Goal: Information Seeking & Learning: Learn about a topic

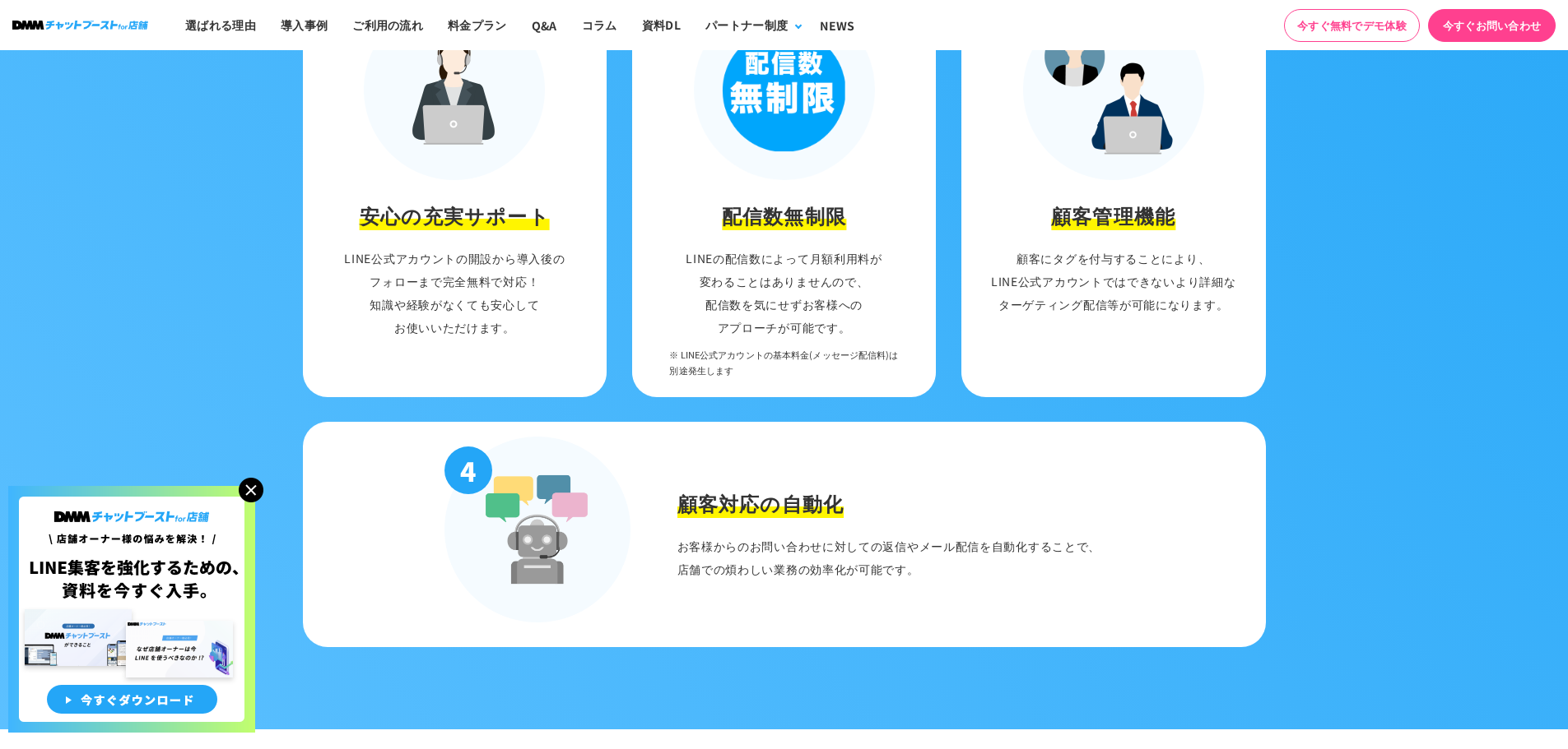
scroll to position [1974, 0]
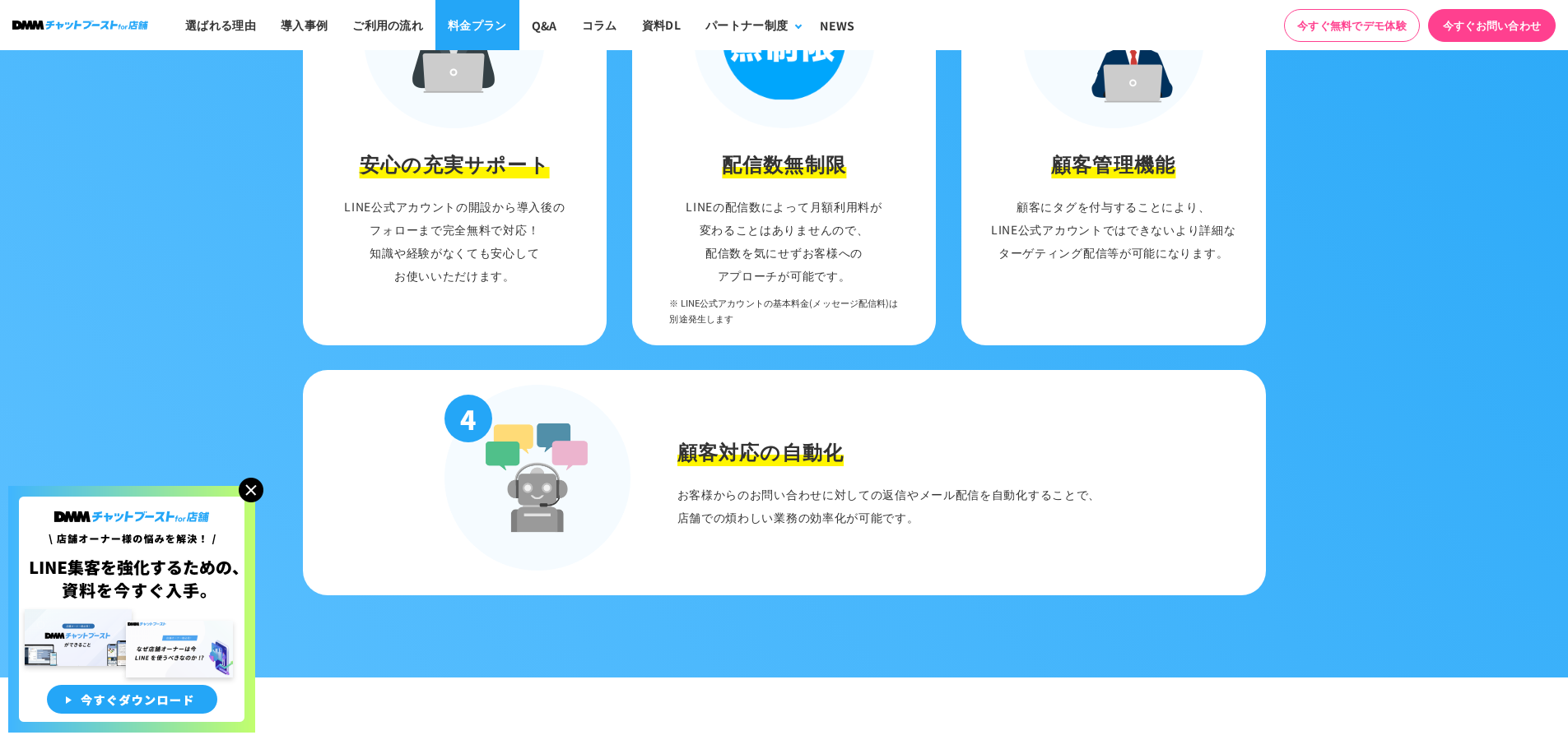
click at [476, 18] on link "料金プラン" at bounding box center [477, 25] width 84 height 51
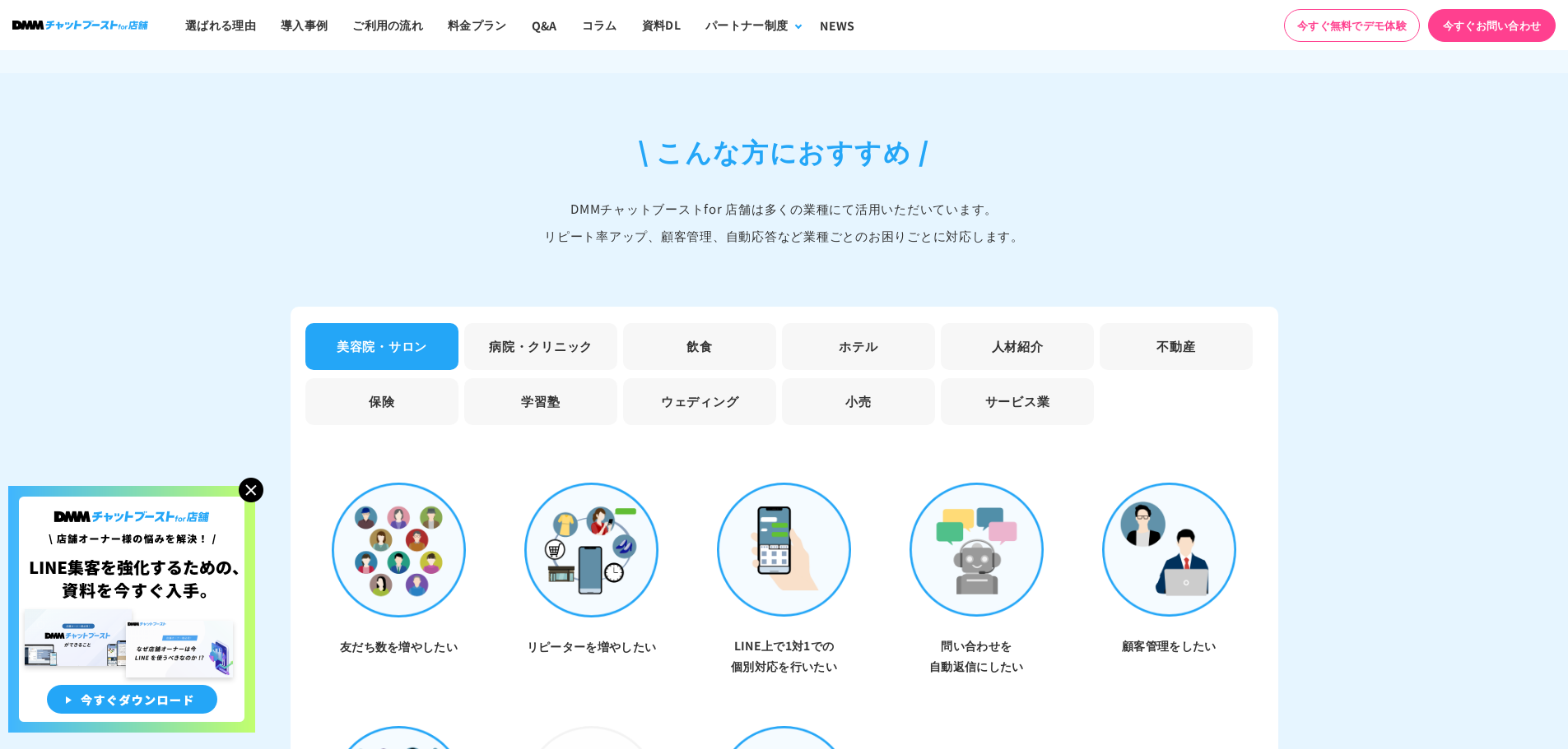
scroll to position [4501, 0]
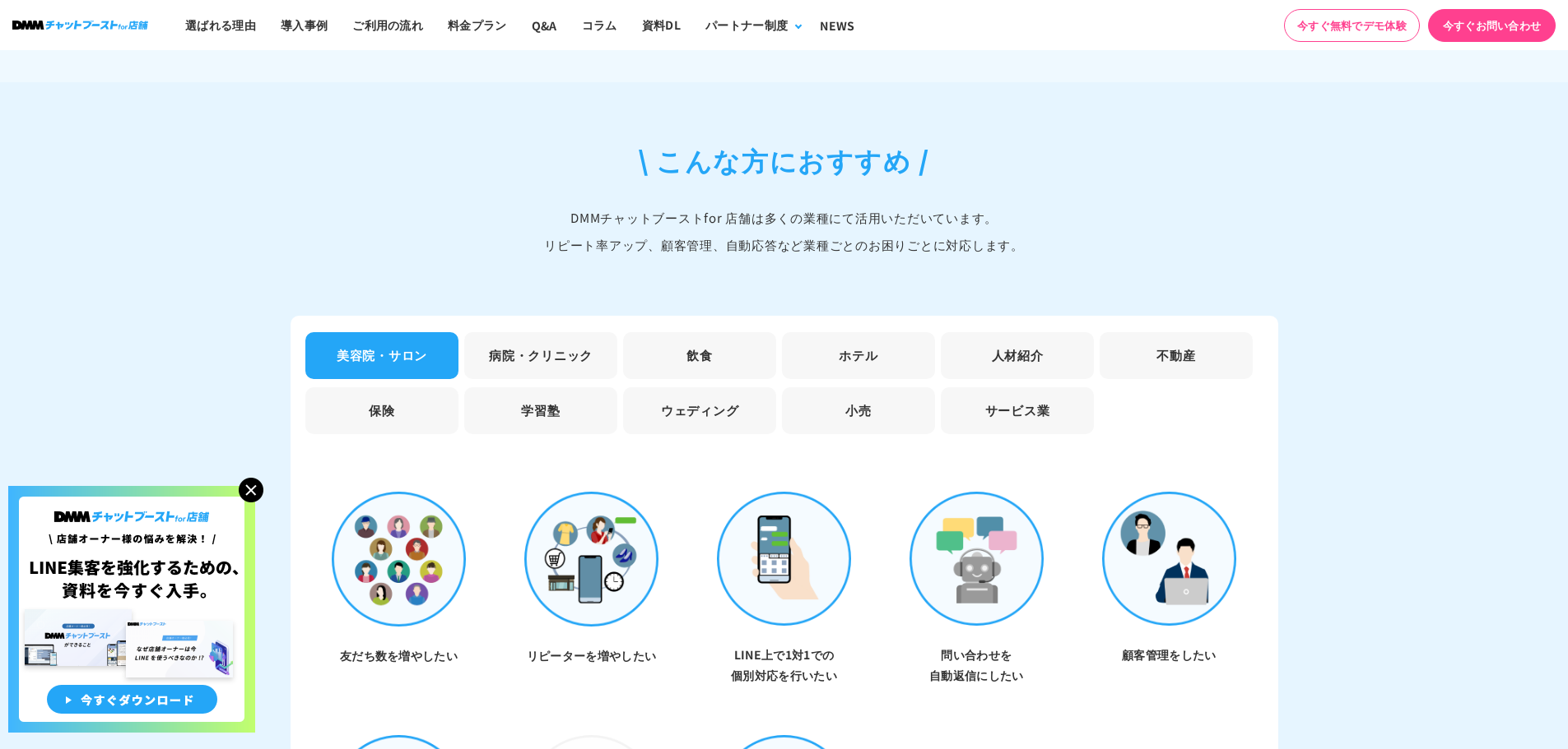
click at [1027, 387] on li "サービス業" at bounding box center [1017, 410] width 153 height 47
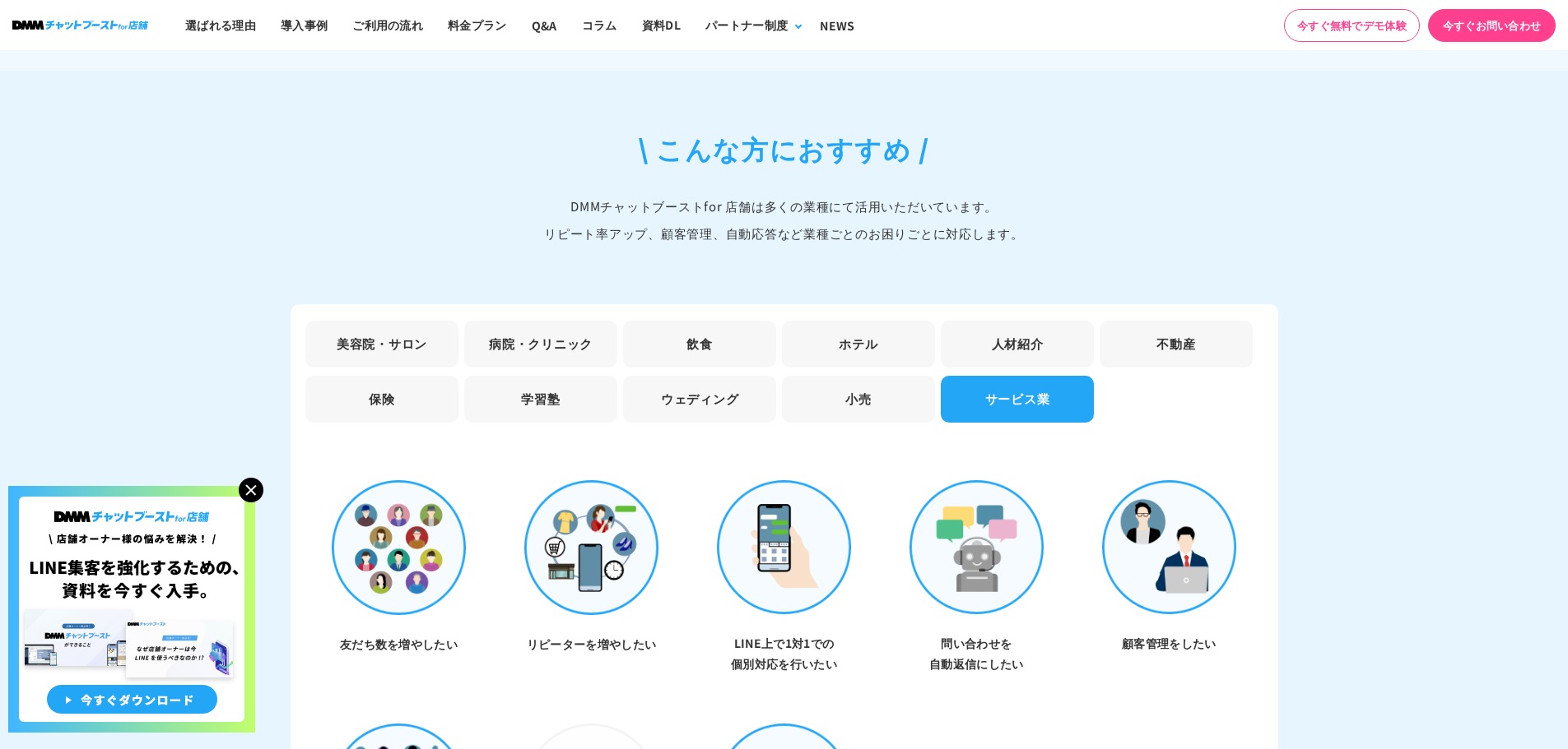
scroll to position [4748, 0]
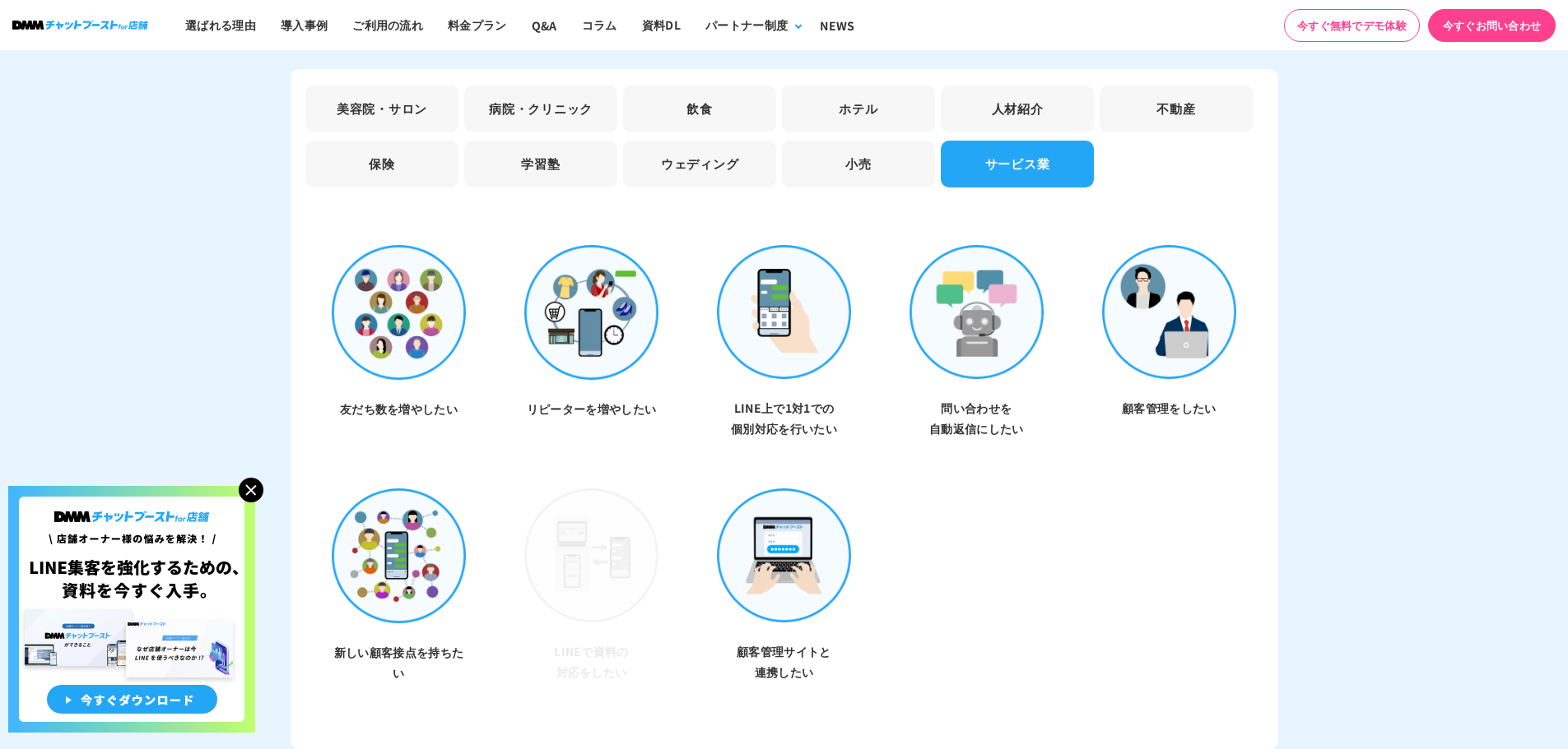
click at [833, 144] on li "小売" at bounding box center [858, 164] width 153 height 47
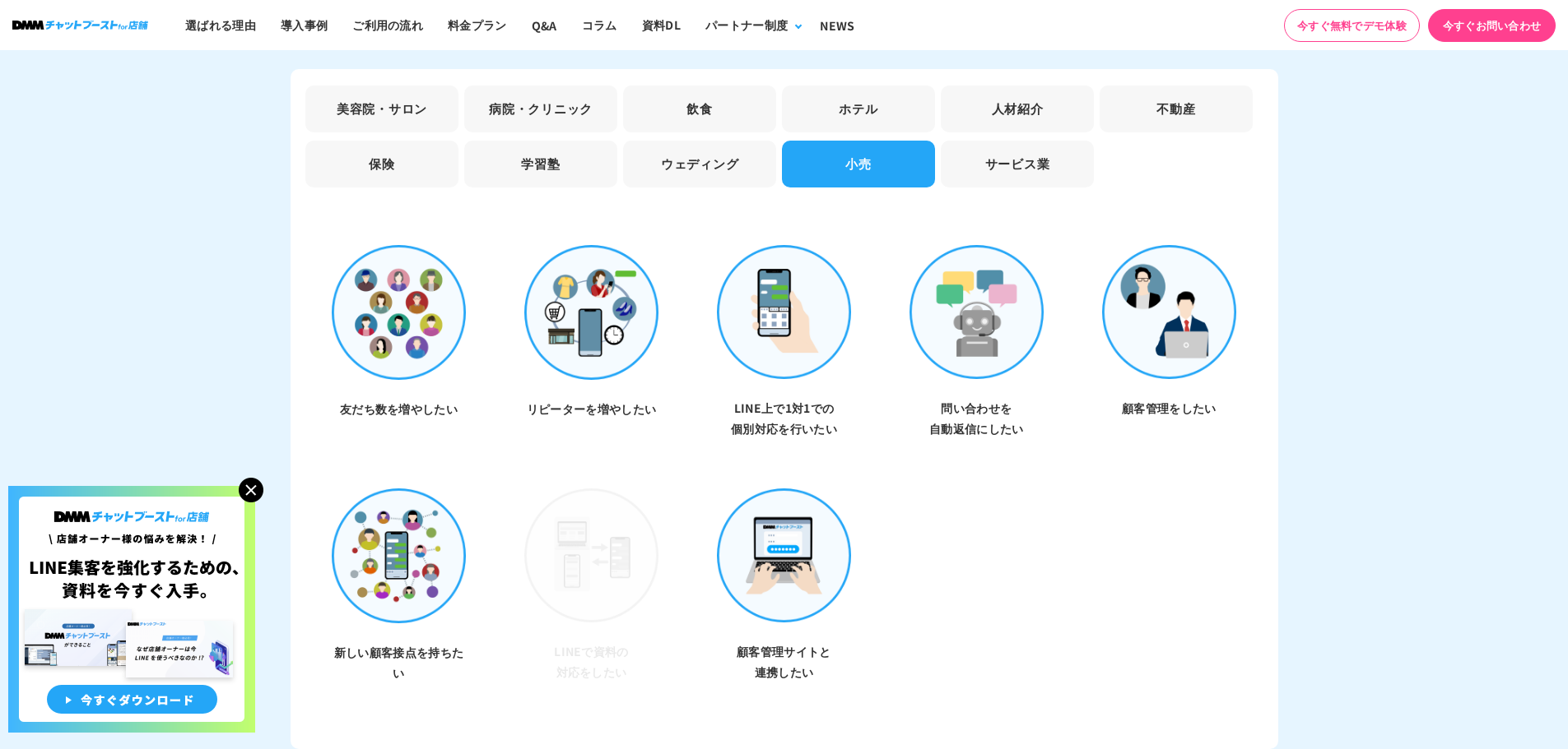
click at [739, 144] on li "ウェディング" at bounding box center [699, 164] width 153 height 47
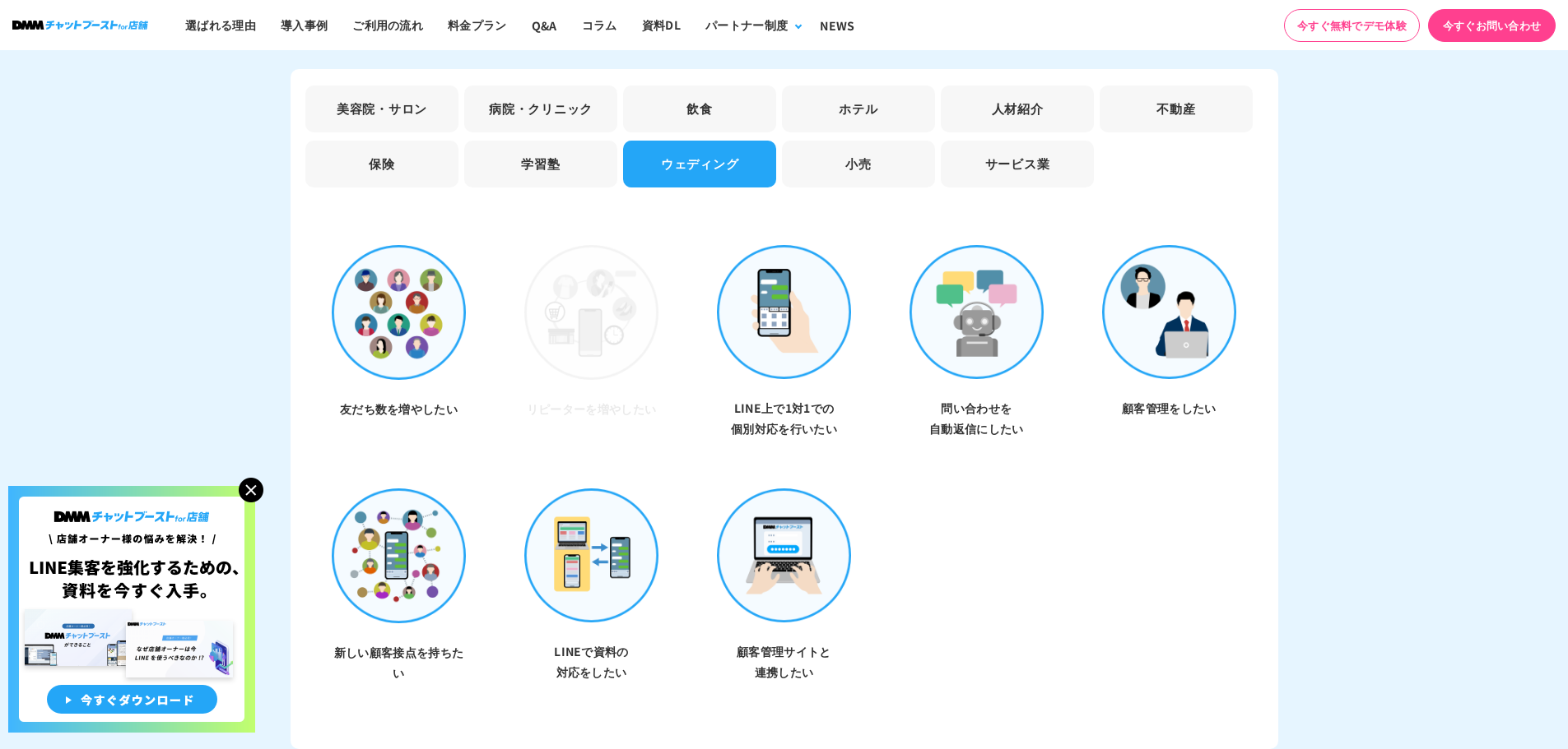
click at [528, 158] on li "学習塾" at bounding box center [540, 164] width 153 height 47
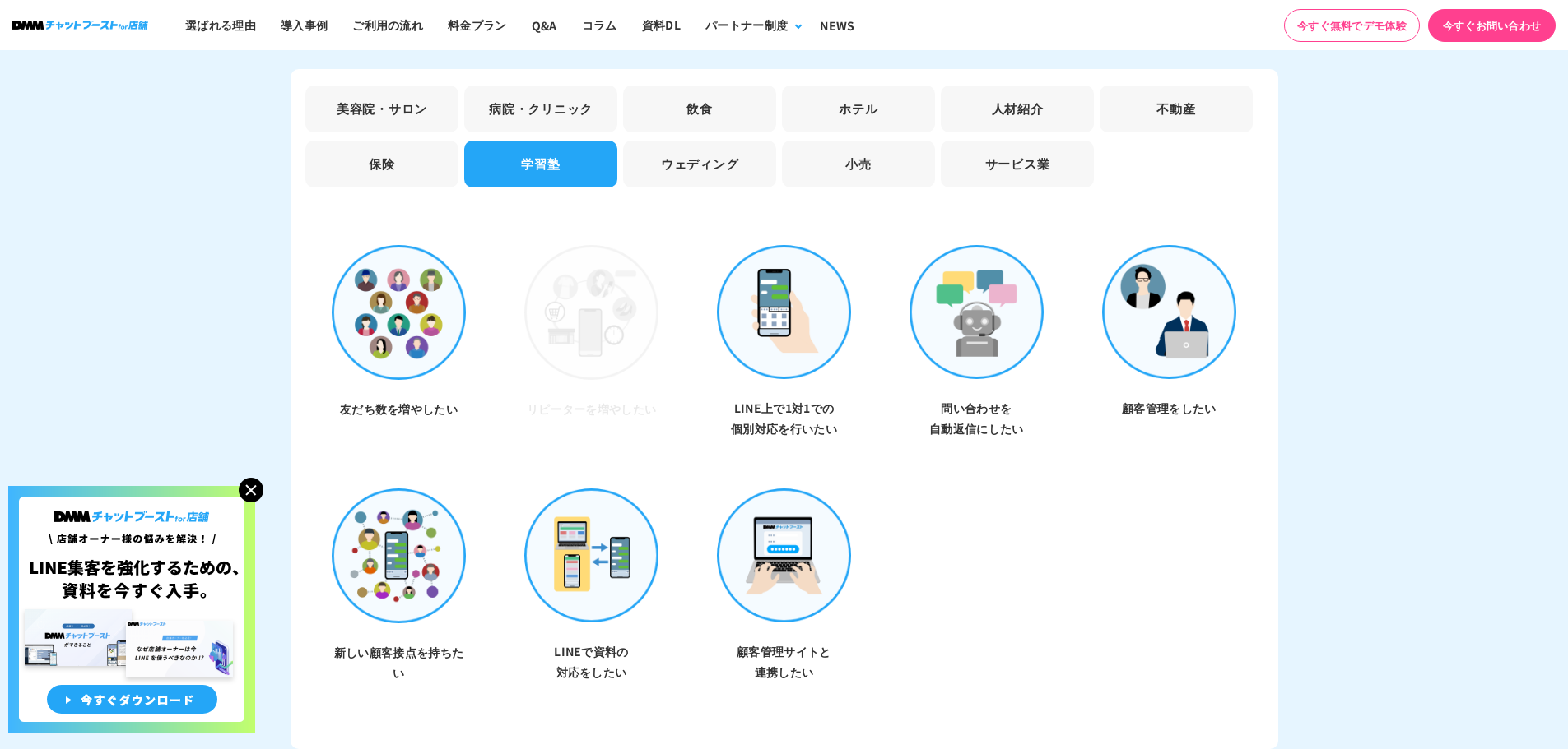
click at [478, 161] on li "学習塾" at bounding box center [540, 164] width 153 height 47
click at [446, 161] on li "保険" at bounding box center [381, 164] width 153 height 47
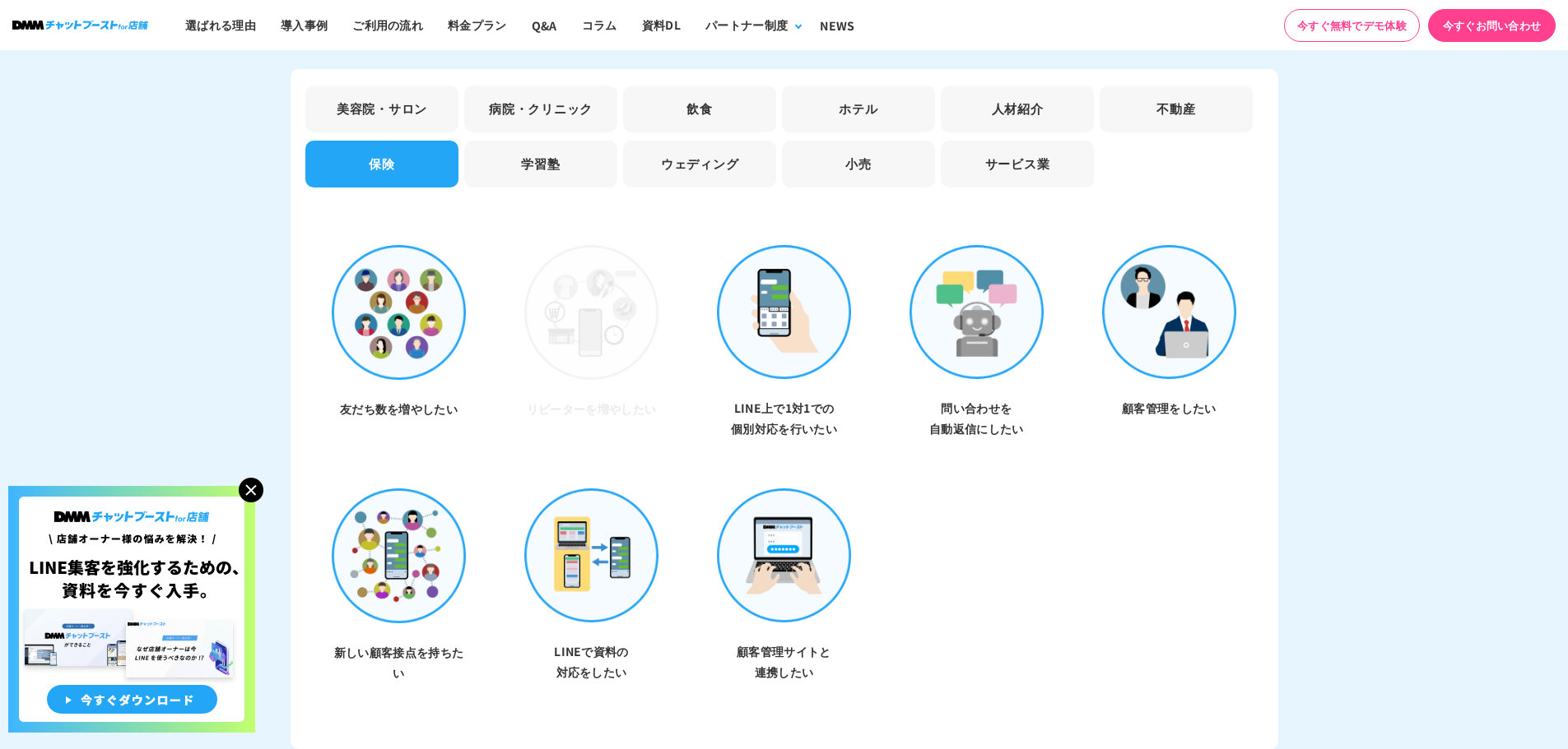
click at [523, 105] on li "病院・クリニック" at bounding box center [540, 109] width 153 height 47
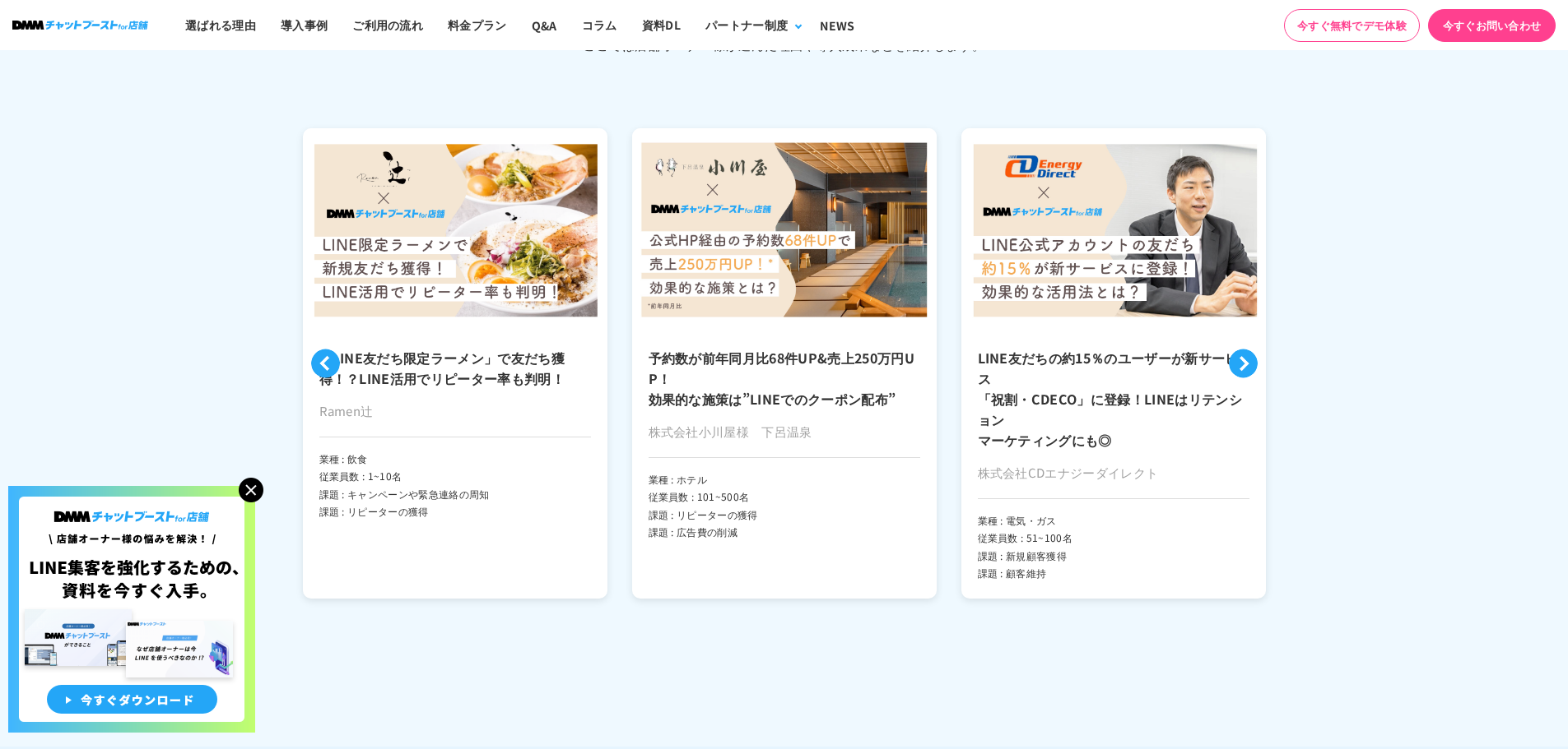
scroll to position [3843, 0]
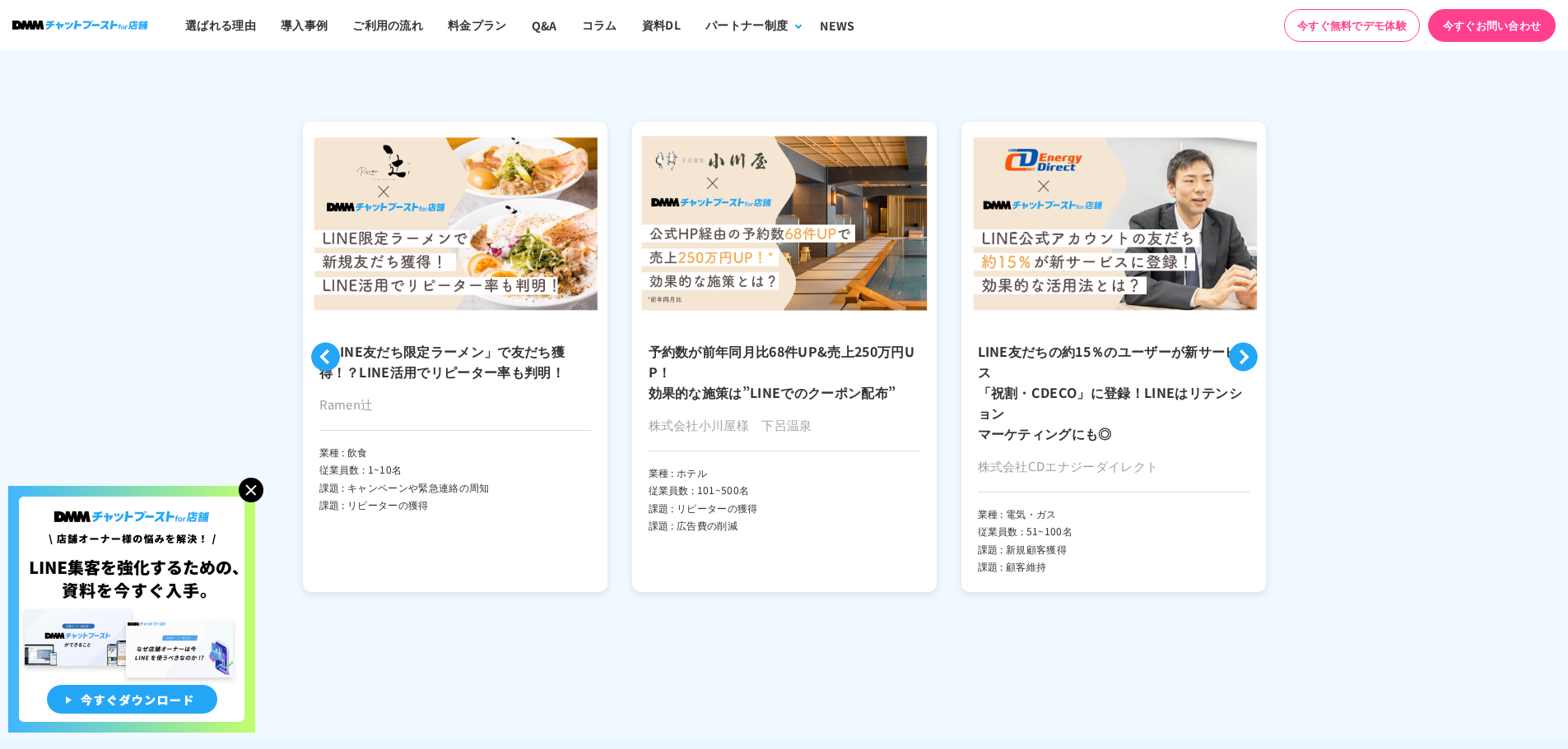
drag, startPoint x: 785, startPoint y: 367, endPoint x: 777, endPoint y: 361, distance: 10.0
click at [783, 366] on h3 "予約数が前年同月比68件UP&売上250万円UP！ 効果的な施策は”LINEでのクーポン配布”" at bounding box center [784, 372] width 271 height 62
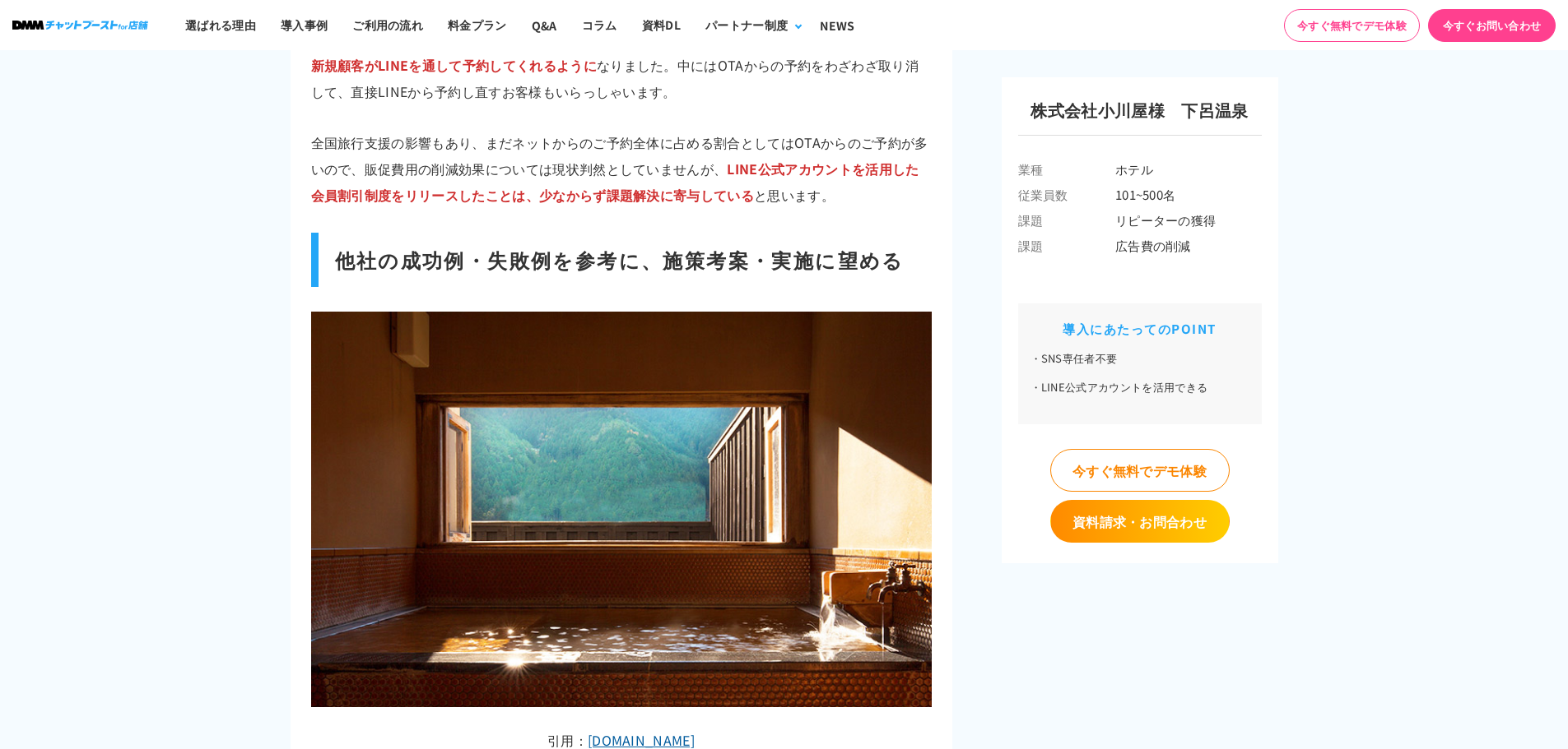
scroll to position [5511, 0]
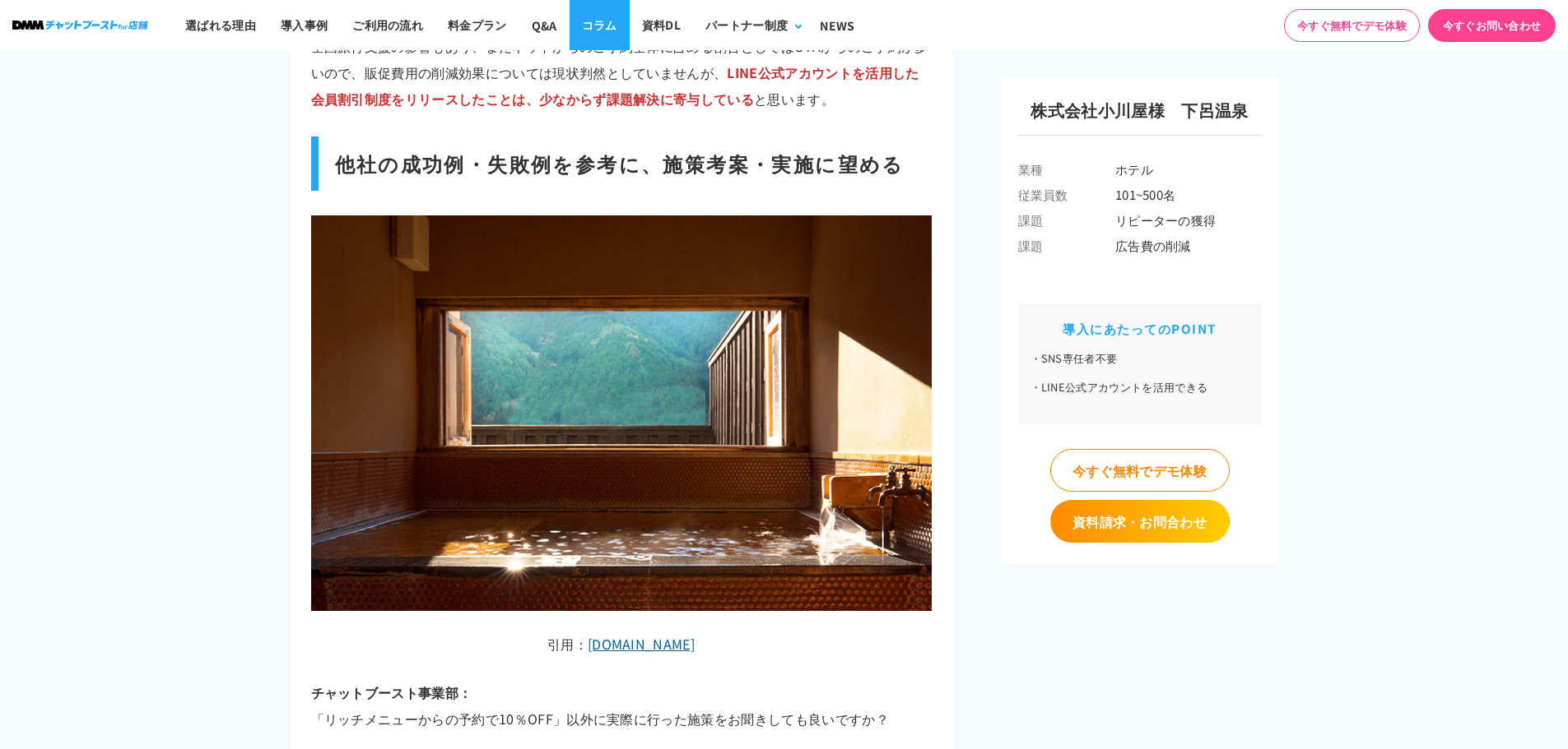
click at [586, 20] on link "コラム" at bounding box center [600, 25] width 60 height 51
